Goal: Transaction & Acquisition: Purchase product/service

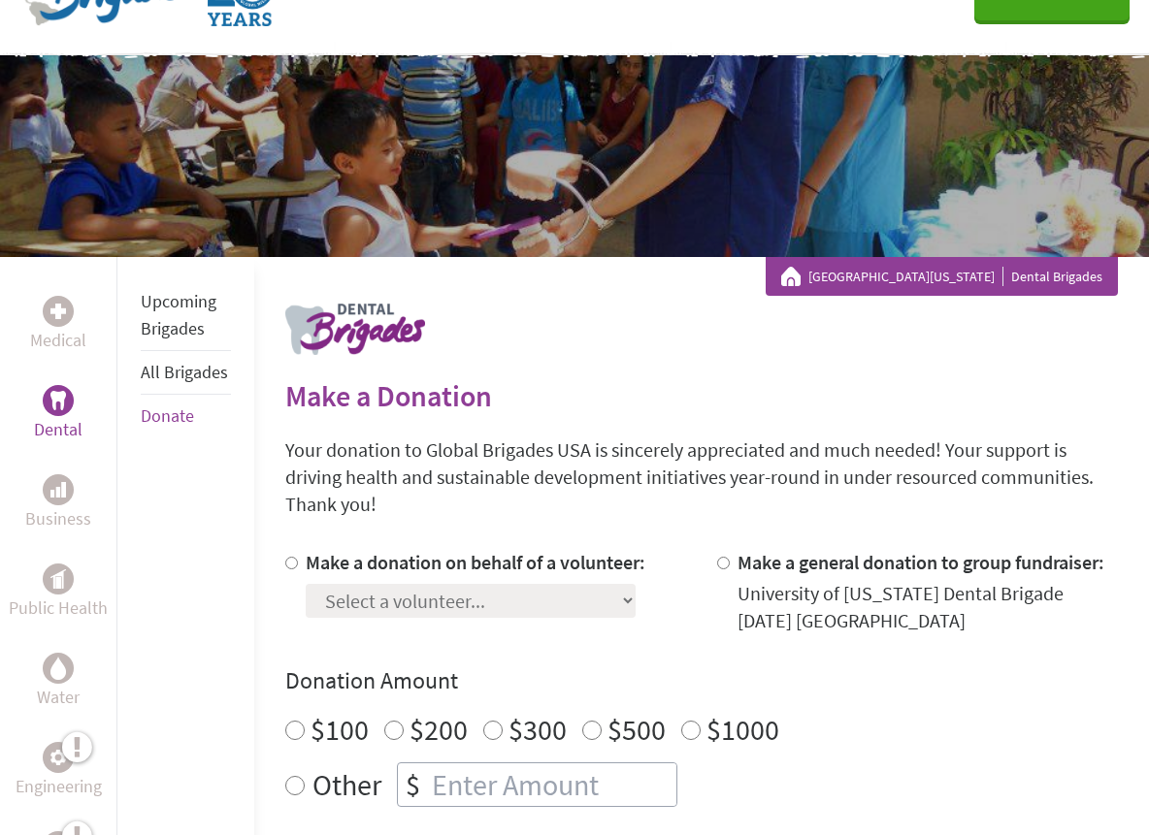
scroll to position [110, 0]
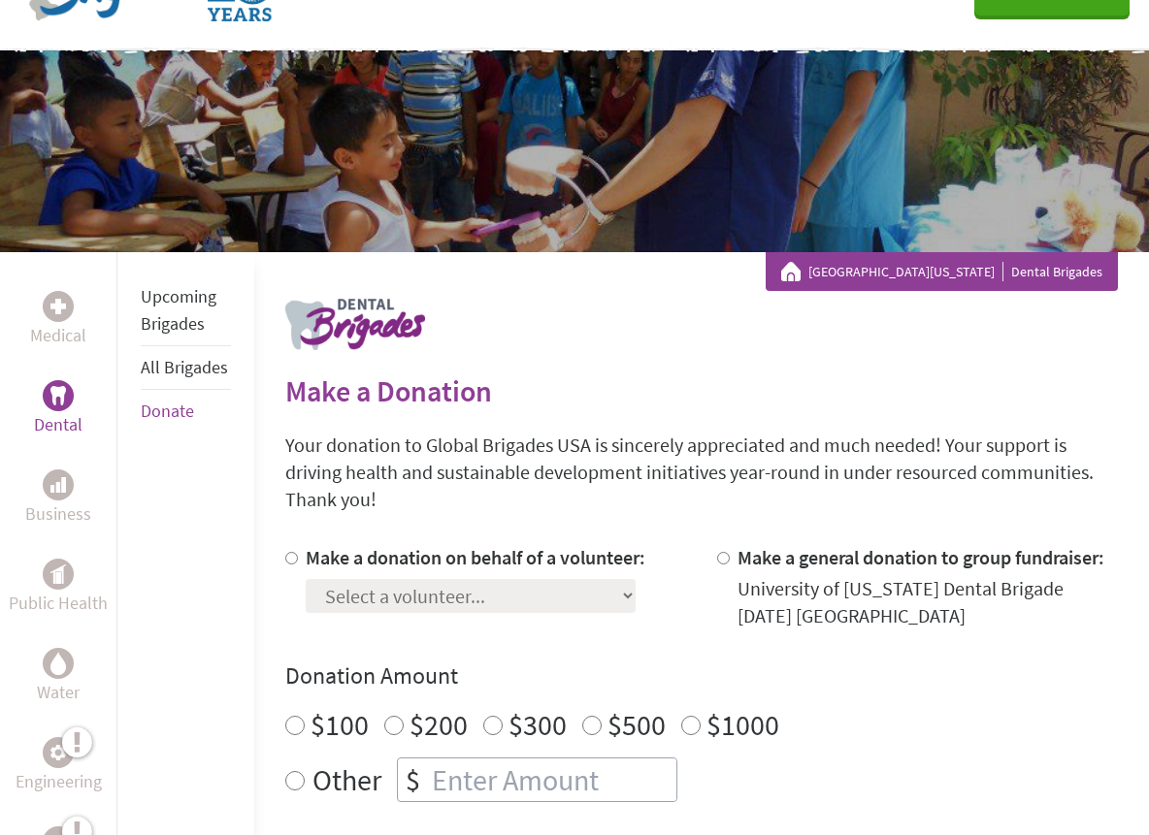
click at [520, 593] on div "Select a volunteer... [PERSON_NAME] [PERSON_NAME] [PERSON_NAME] [PERSON_NAME] […" at bounding box center [476, 593] width 340 height 42
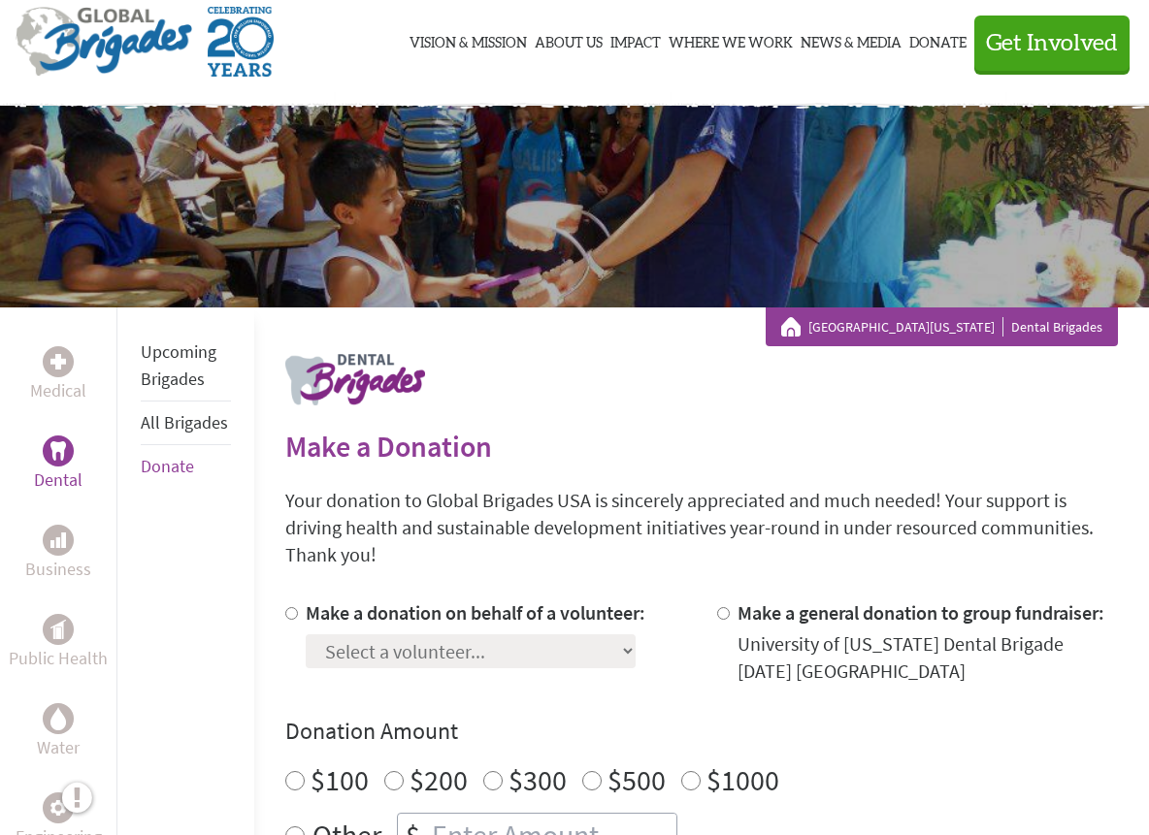
scroll to position [49, 0]
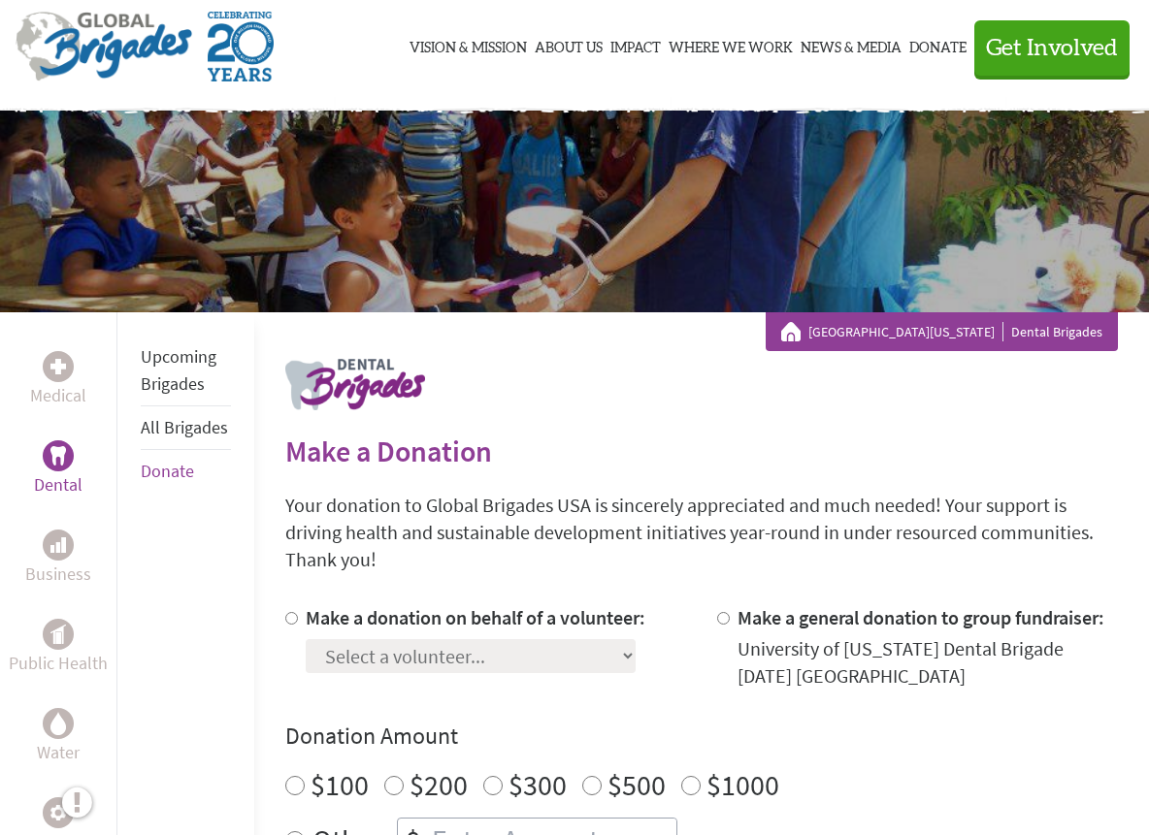
click at [1064, 340] on div "University Of [US_STATE] Dental Brigades" at bounding box center [941, 331] width 321 height 19
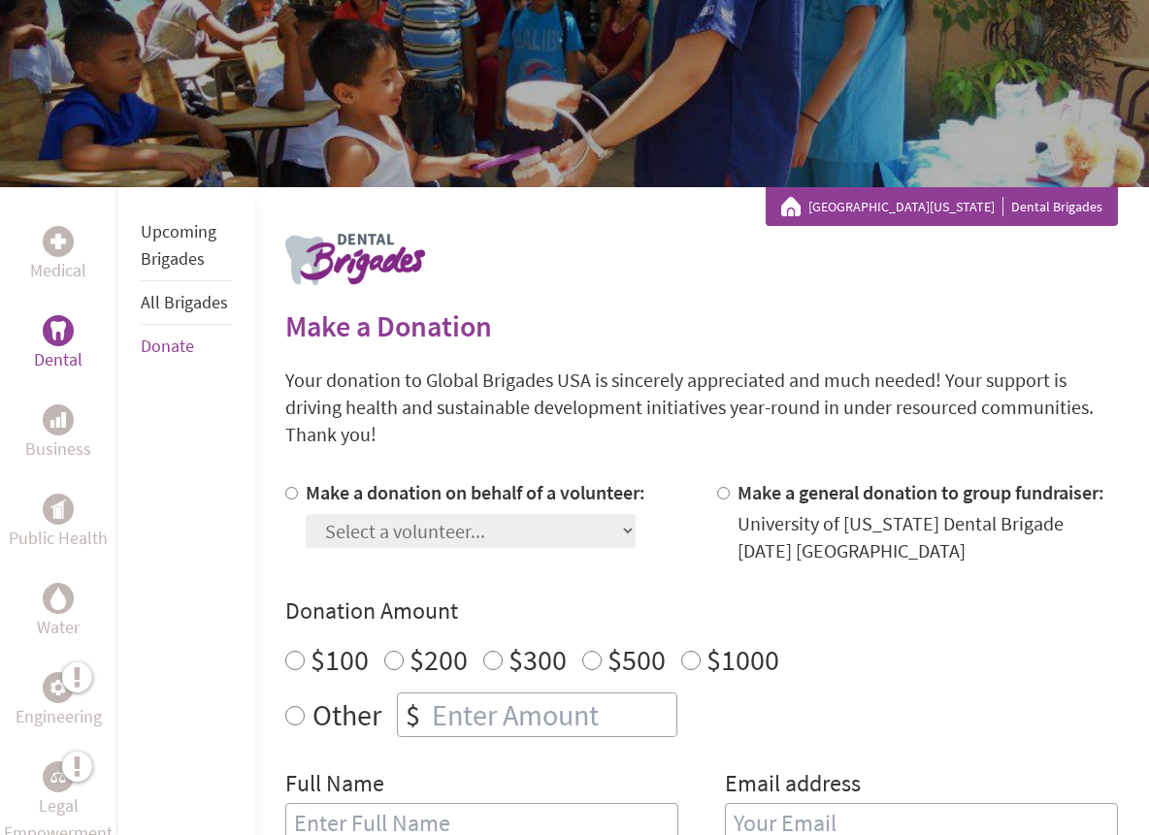
click at [294, 491] on input "Make a donation on behalf of a volunteer:" at bounding box center [291, 493] width 13 height 13
radio input "true"
click at [373, 541] on select "Select a volunteer... [PERSON_NAME] [PERSON_NAME] [PERSON_NAME] [PERSON_NAME] […" at bounding box center [471, 531] width 330 height 34
click at [419, 526] on select "Select a volunteer... [PERSON_NAME] [PERSON_NAME] [PERSON_NAME] [PERSON_NAME] […" at bounding box center [471, 531] width 330 height 34
click at [77, 255] on link "Medical" at bounding box center [58, 255] width 56 height 58
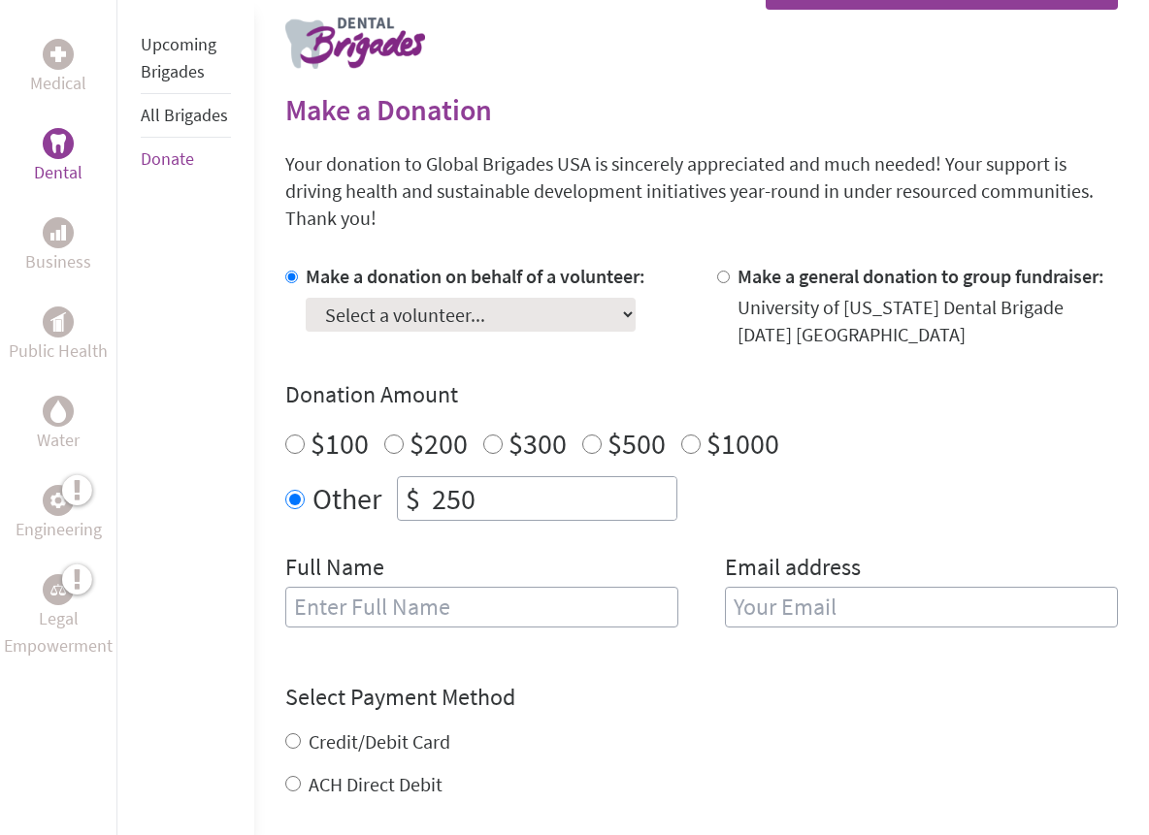
scroll to position [424, 0]
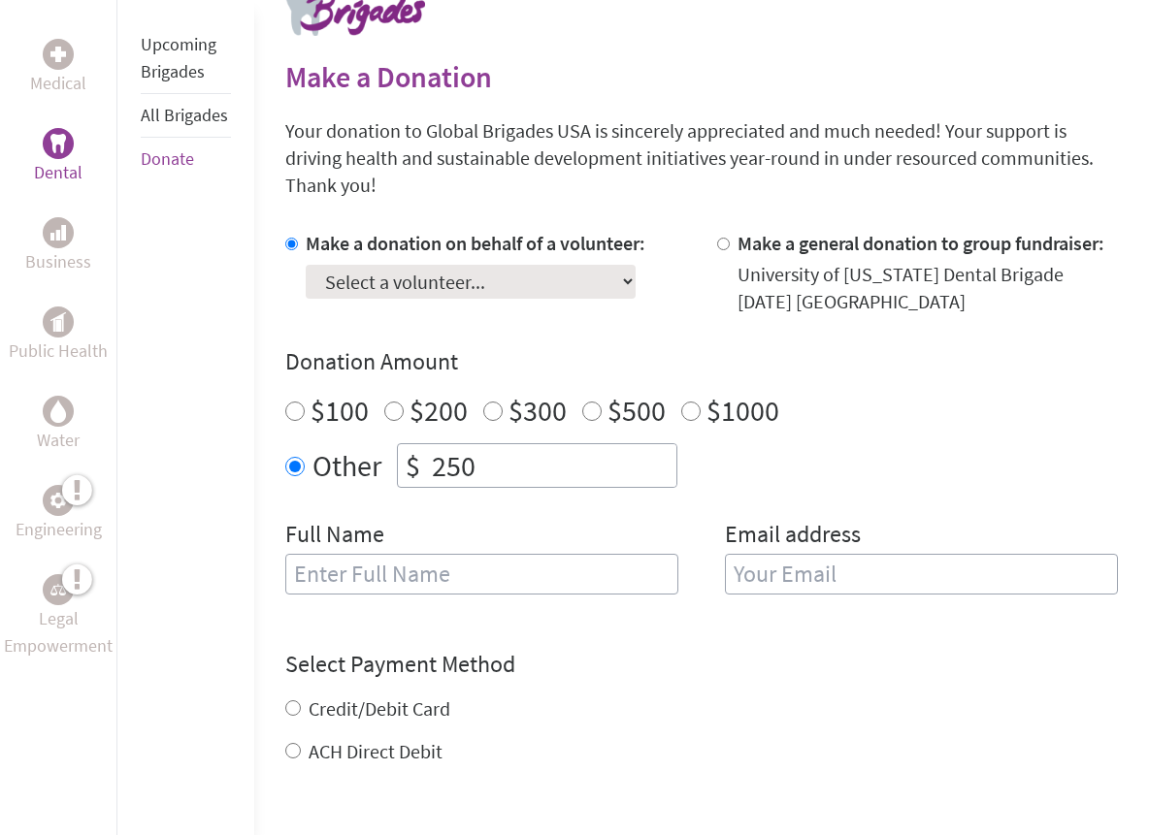
click at [455, 576] on input "text" at bounding box center [481, 574] width 393 height 41
type input "Lauren Kim"
type input "lbkim001@terpmail.umd.edu"
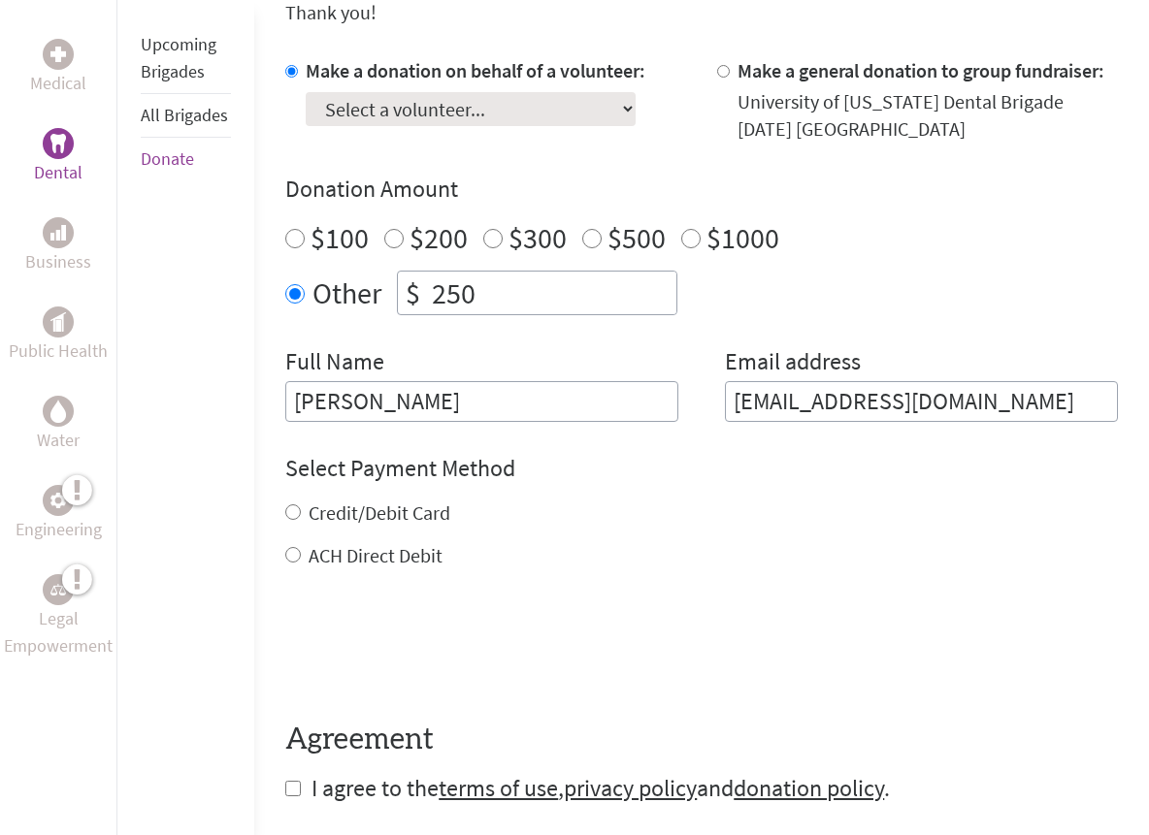
scroll to position [610, 0]
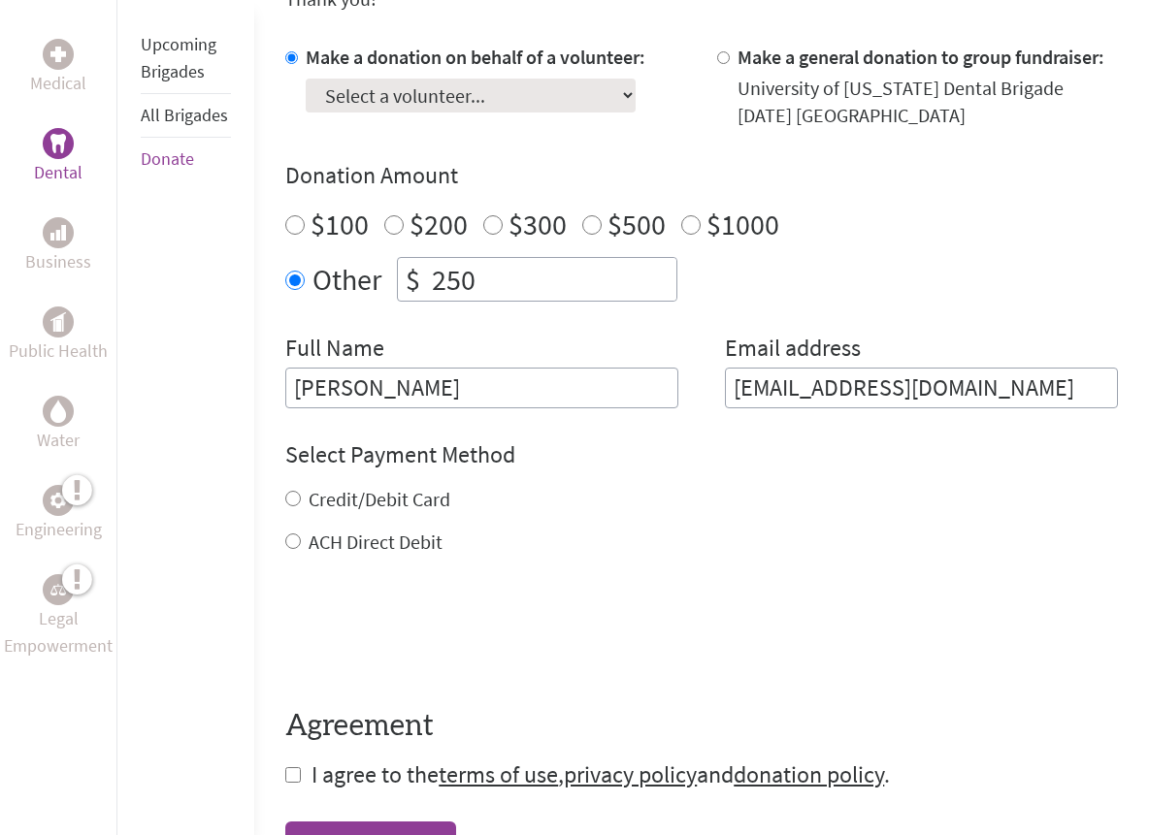
click at [295, 495] on input "Credit/Debit Card" at bounding box center [293, 499] width 16 height 16
radio input "true"
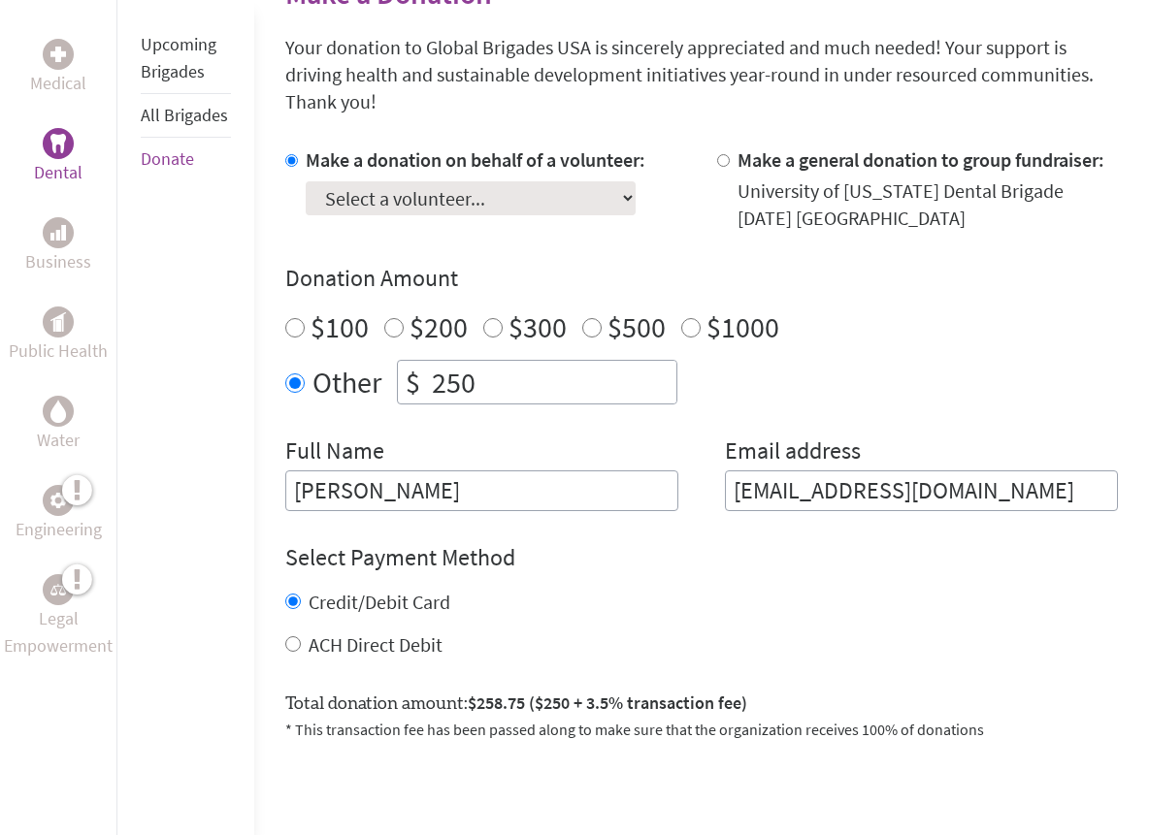
scroll to position [504, 0]
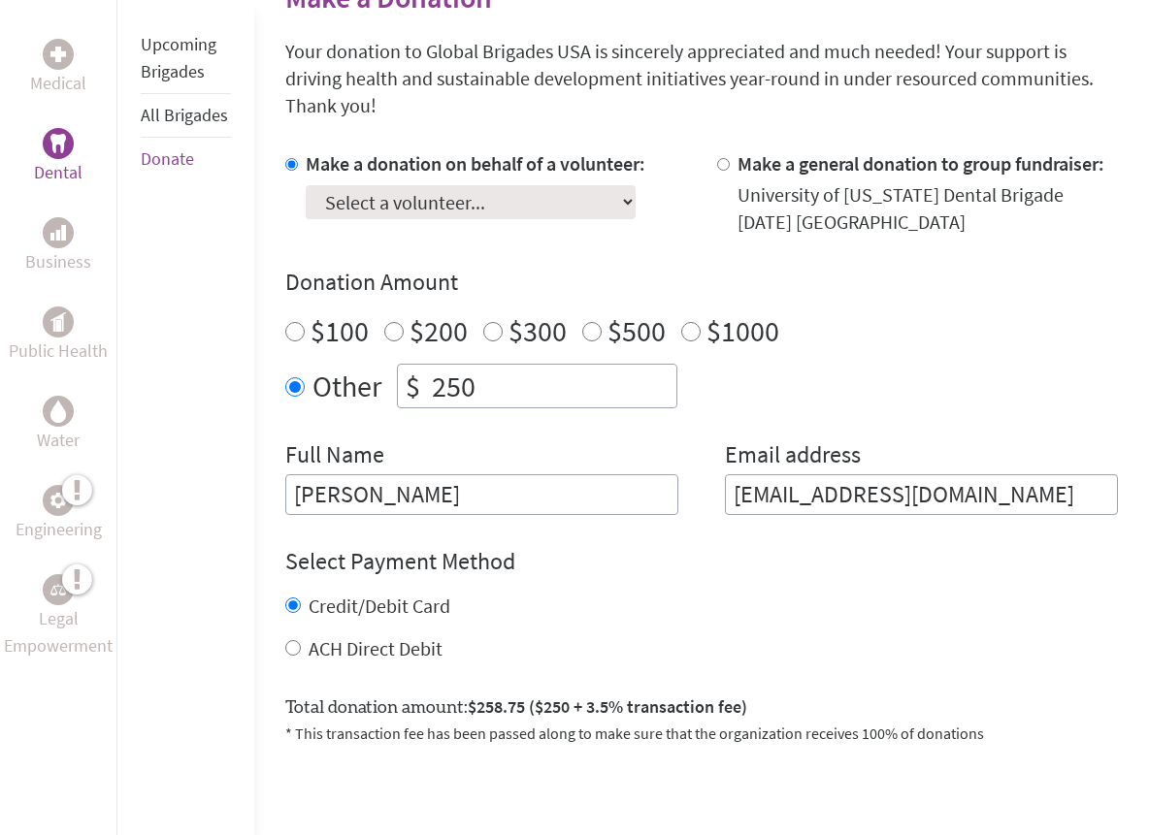
click at [467, 199] on select "Select a volunteer... [PERSON_NAME] [PERSON_NAME] [PERSON_NAME] [PERSON_NAME] […" at bounding box center [471, 202] width 330 height 34
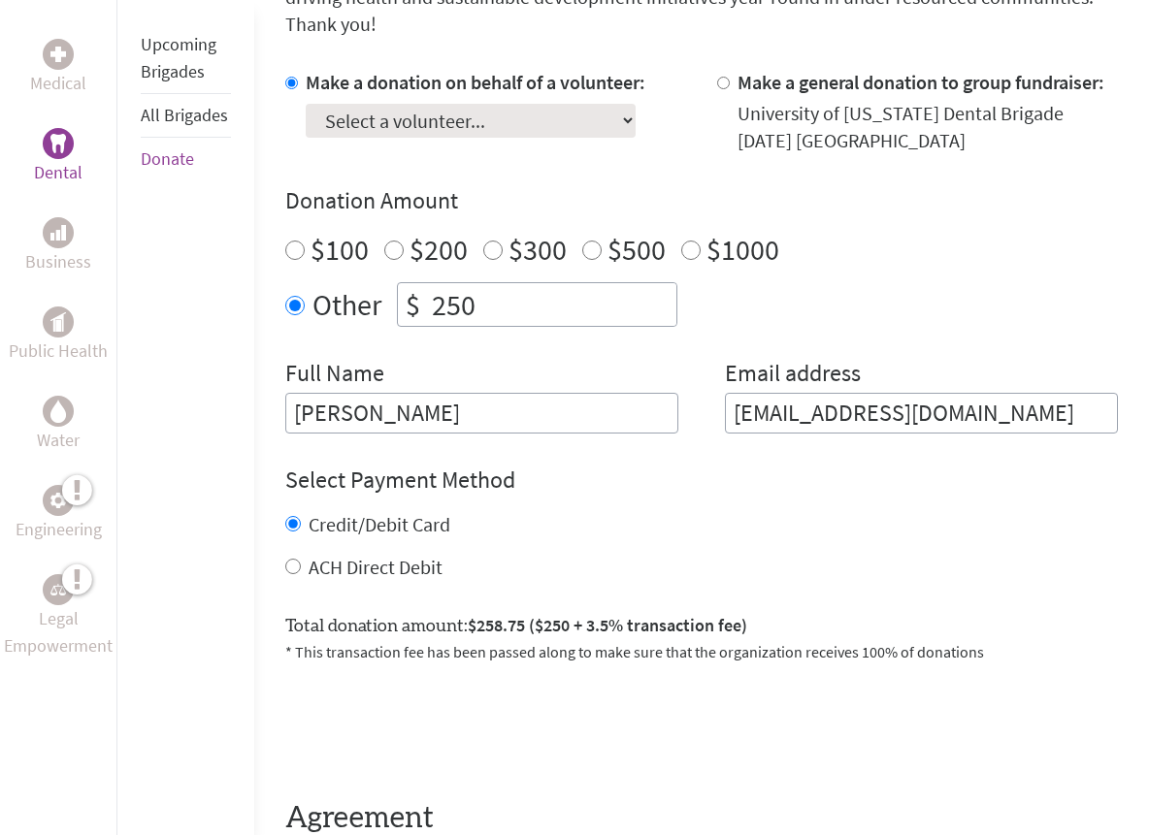
scroll to position [601, 0]
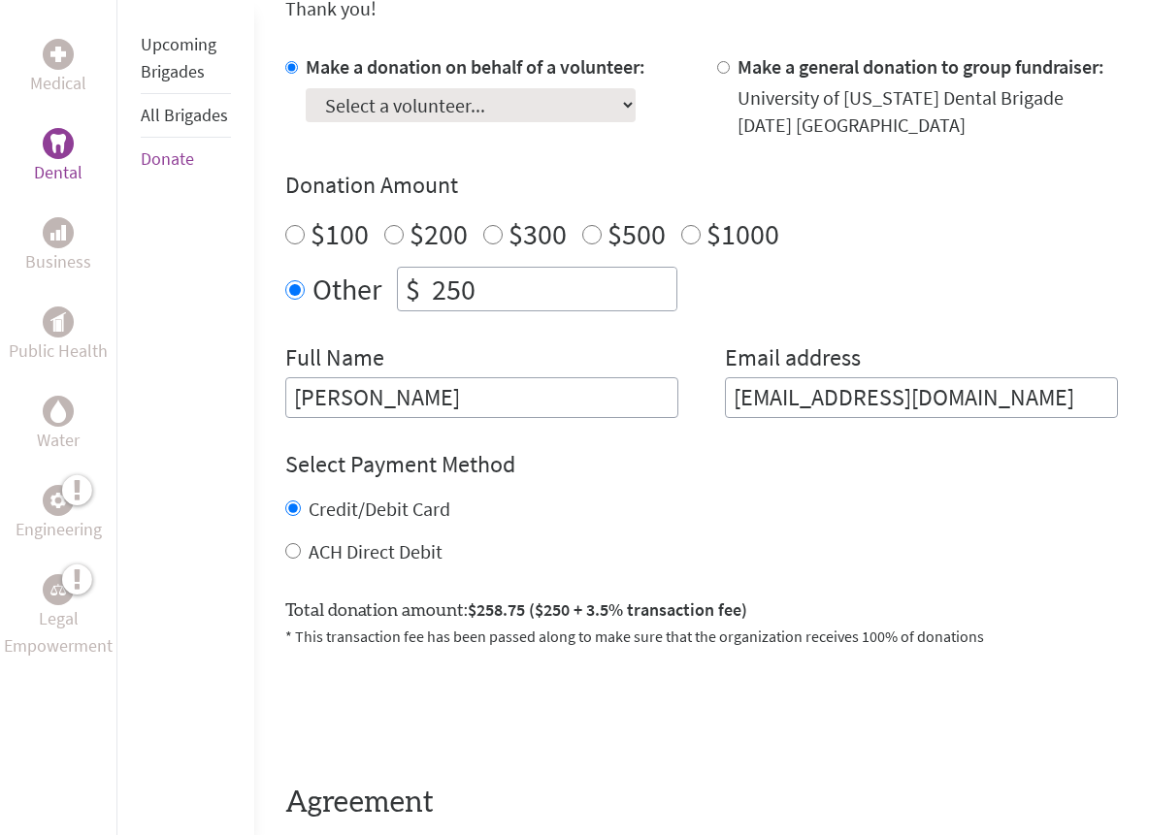
click at [191, 124] on link "All Brigades" at bounding box center [184, 115] width 87 height 22
